Goal: Find specific page/section: Find specific page/section

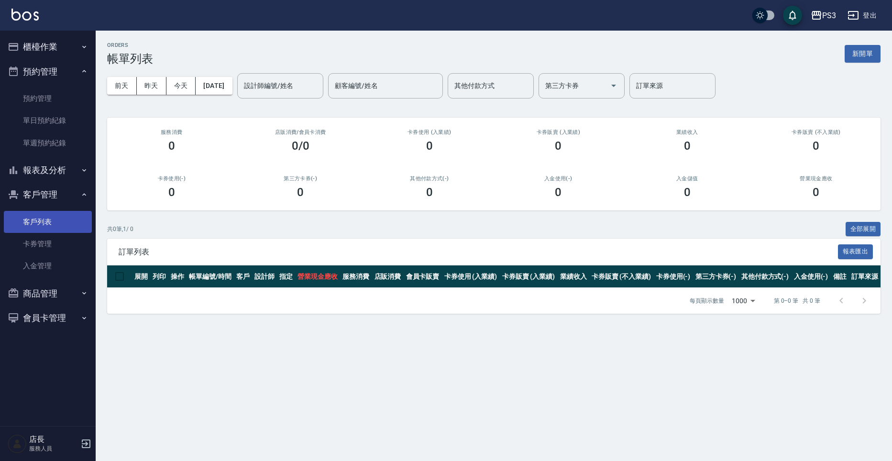
click at [40, 215] on link "客戶列表" at bounding box center [48, 222] width 88 height 22
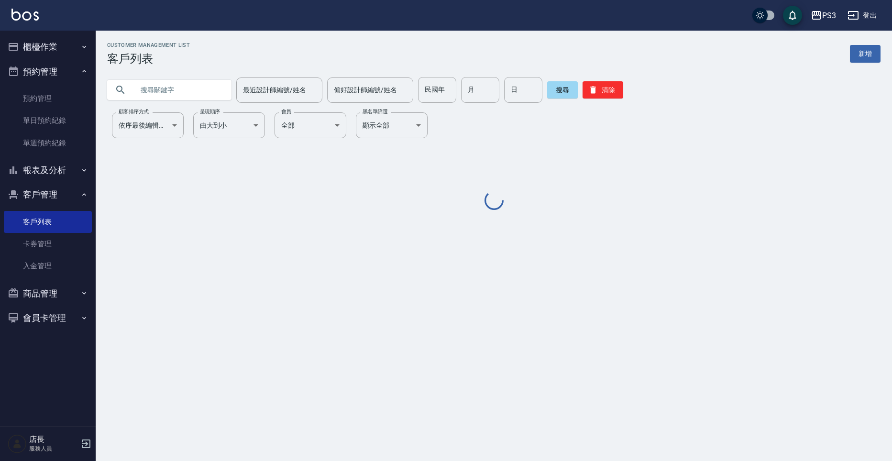
click at [213, 90] on input "text" at bounding box center [179, 90] width 90 height 26
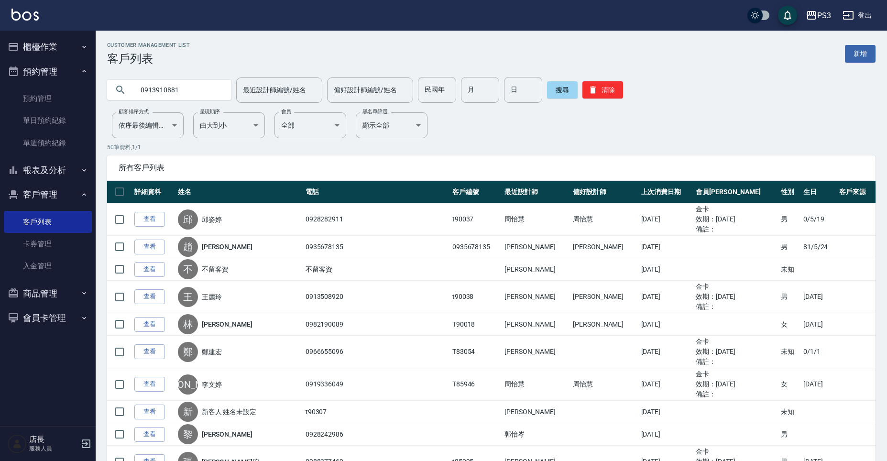
type input "0913910881"
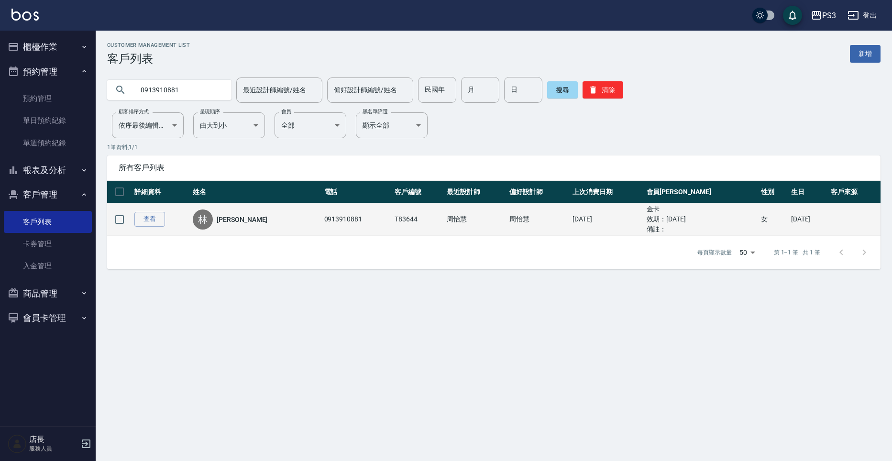
click at [148, 227] on td "查看" at bounding box center [161, 219] width 58 height 33
click at [149, 223] on link "查看" at bounding box center [149, 219] width 31 height 15
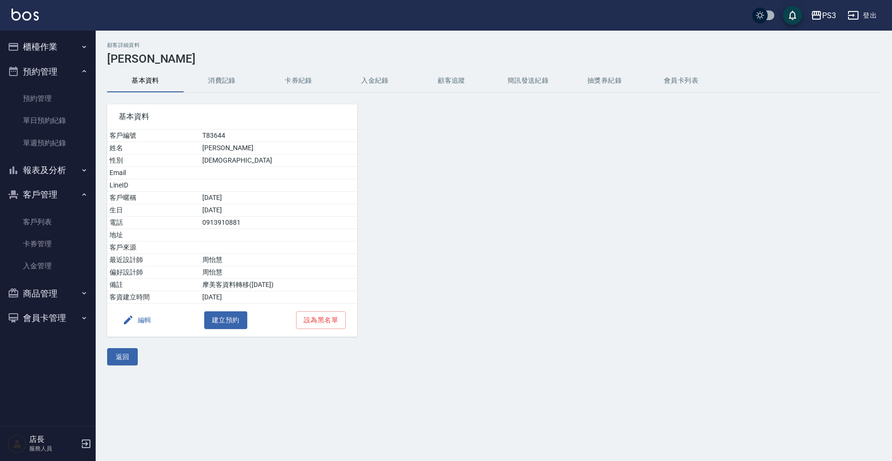
click at [215, 86] on button "消費記錄" at bounding box center [222, 80] width 77 height 23
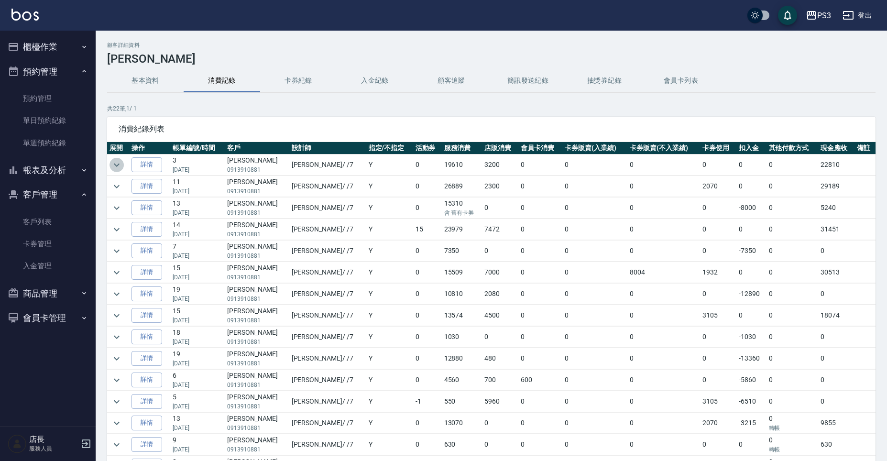
click at [122, 169] on icon "expand row" at bounding box center [116, 164] width 11 height 11
